Goal: Information Seeking & Learning: Learn about a topic

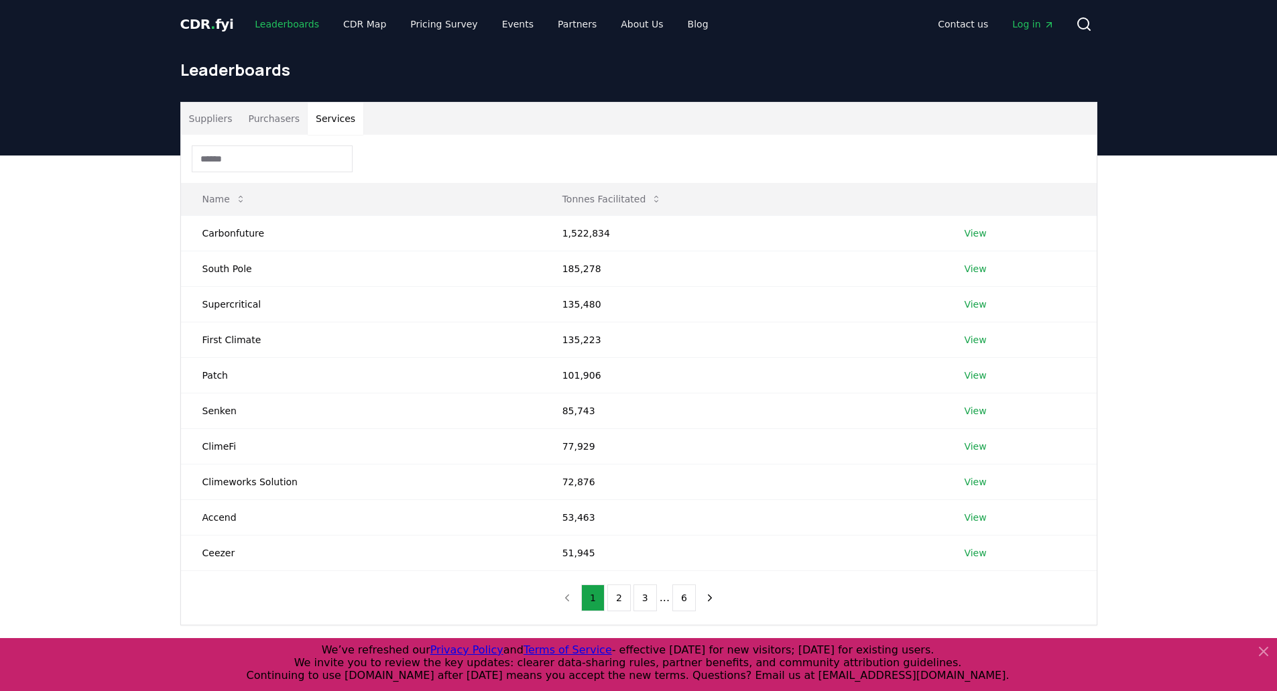
drag, startPoint x: 0, startPoint y: 0, endPoint x: 277, endPoint y: 30, distance: 278.5
click at [277, 30] on link "Leaderboards" at bounding box center [287, 24] width 86 height 24
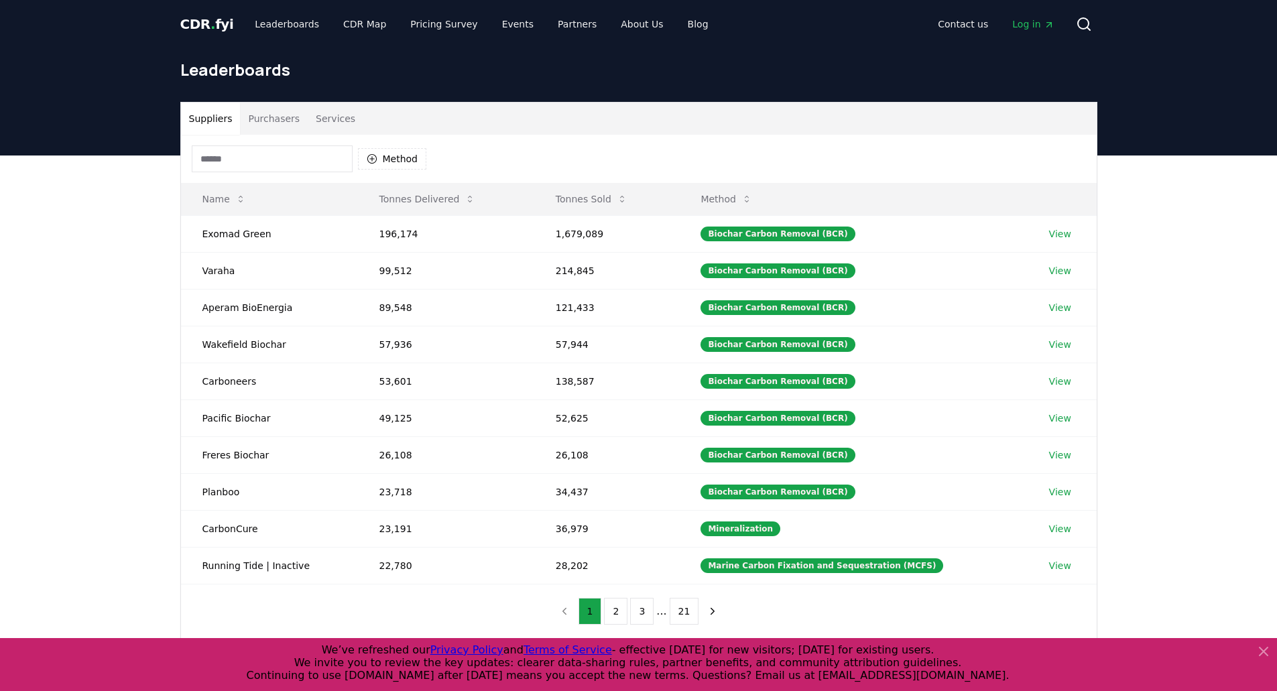
click at [206, 113] on button "Suppliers" at bounding box center [211, 119] width 60 height 32
click at [227, 15] on div "CDR . fyi Leaderboards CDR Map Pricing Survey Events Partners About Us Blog" at bounding box center [449, 24] width 539 height 24
click at [222, 19] on span "CDR . fyi" at bounding box center [207, 24] width 54 height 16
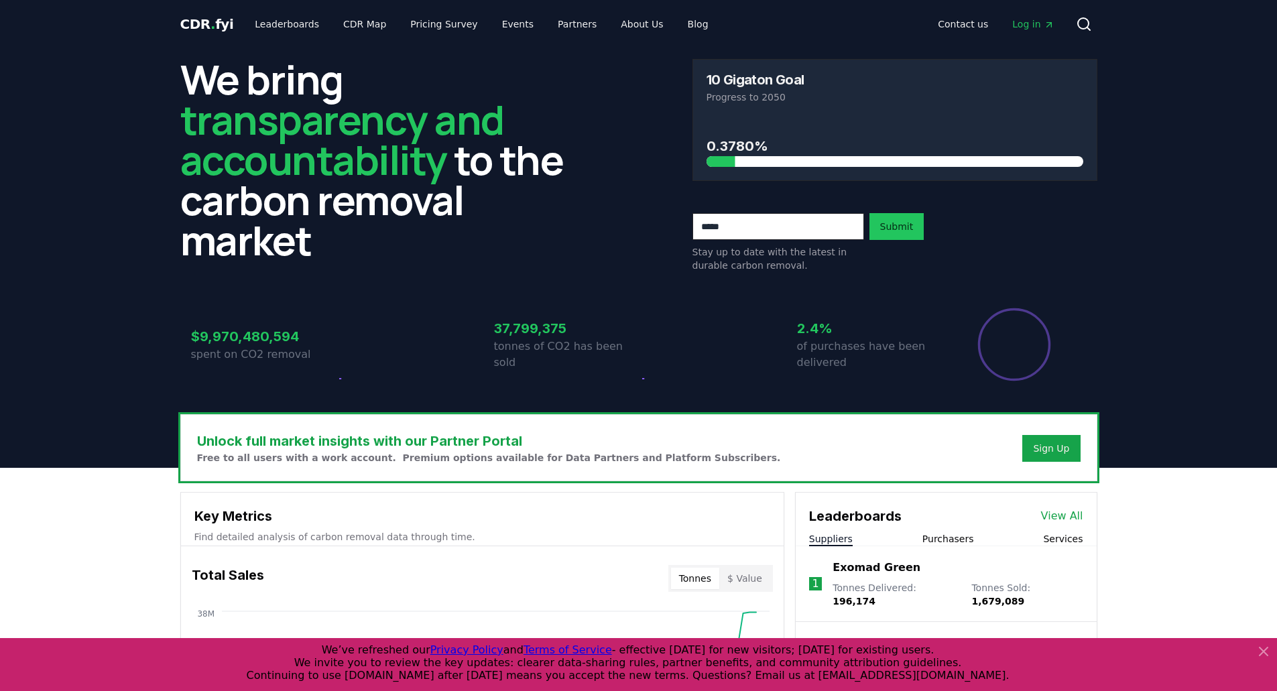
click at [222, 19] on span "CDR . fyi" at bounding box center [207, 24] width 54 height 16
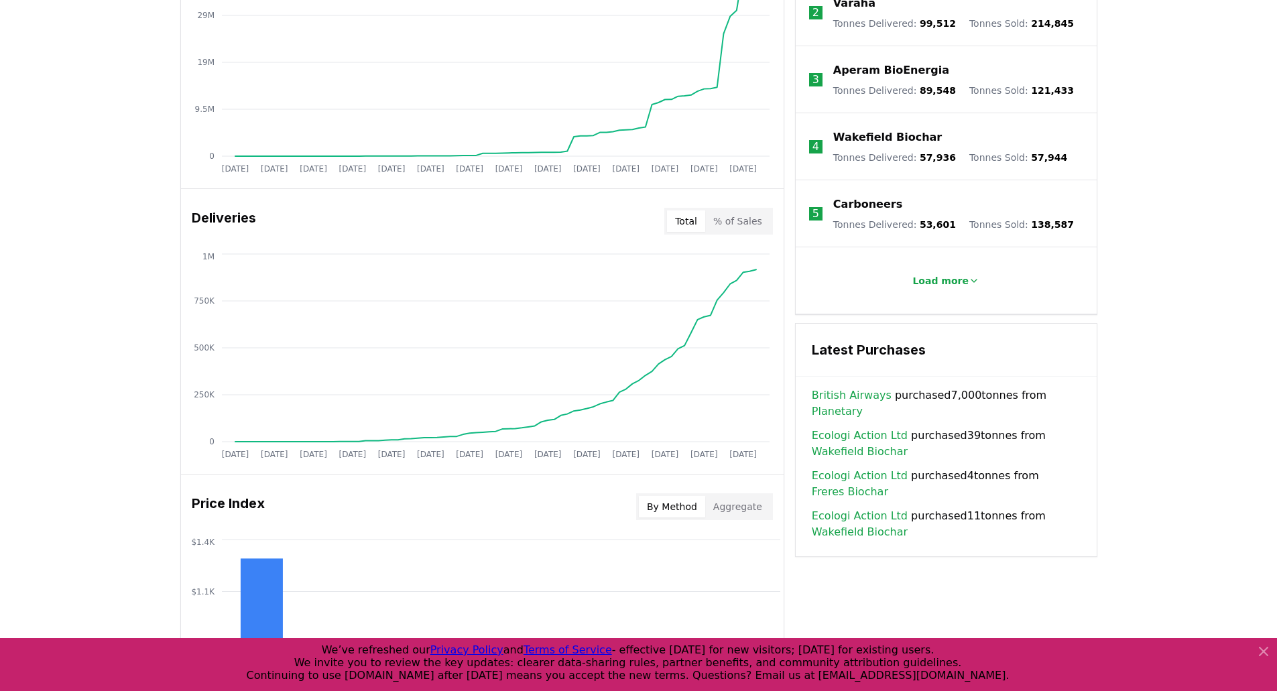
scroll to position [604, 0]
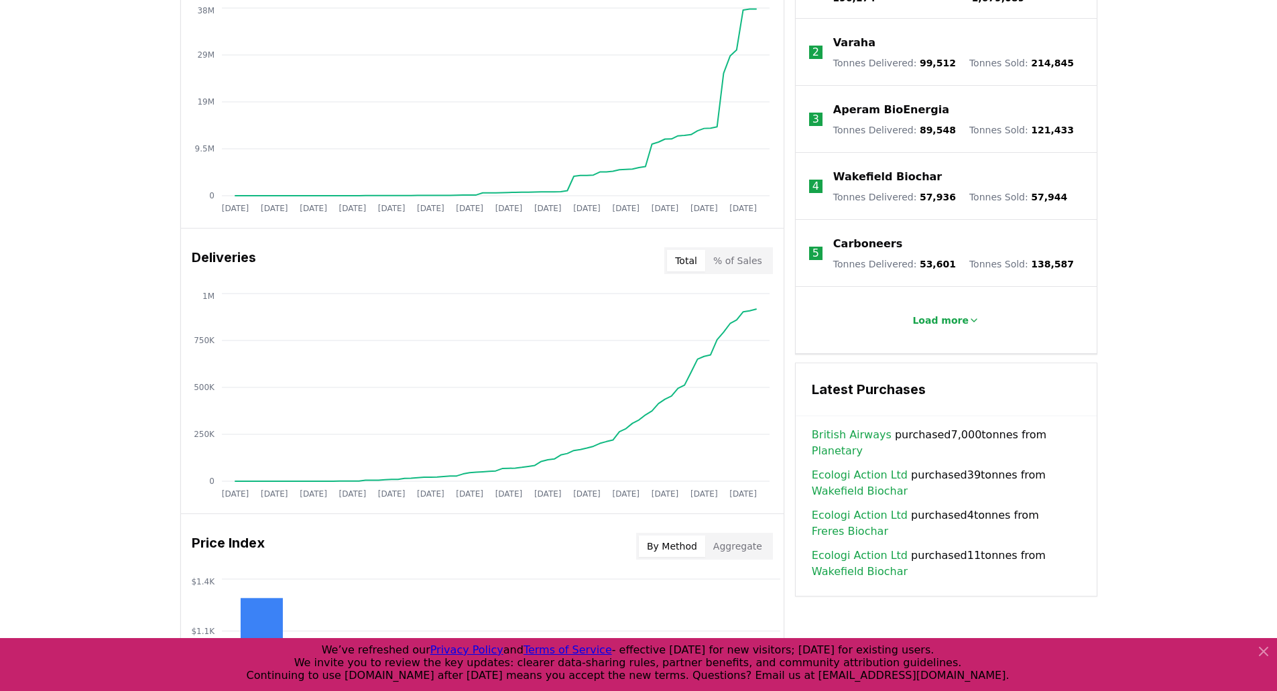
click at [728, 271] on button "% of Sales" at bounding box center [737, 260] width 65 height 21
click at [686, 258] on button "Total" at bounding box center [686, 260] width 38 height 21
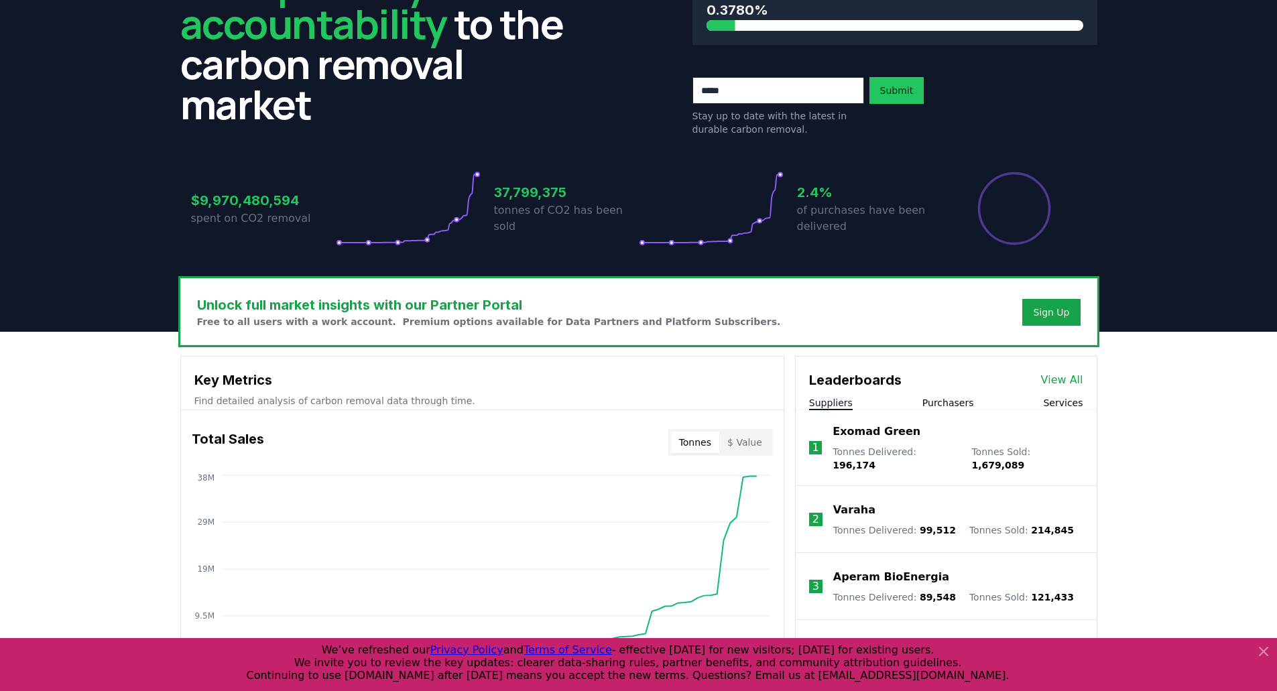
scroll to position [134, 0]
